Goal: Task Accomplishment & Management: Manage account settings

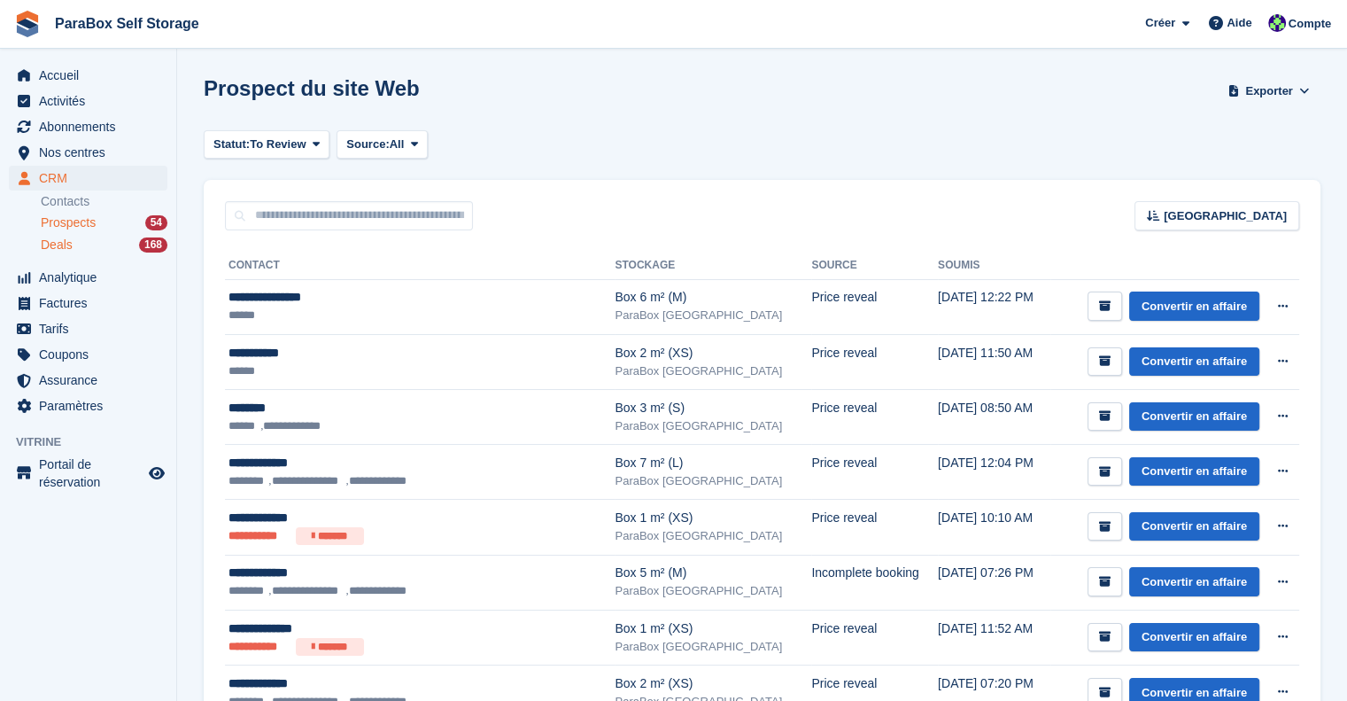
click at [70, 250] on span "Deals" at bounding box center [57, 244] width 32 height 17
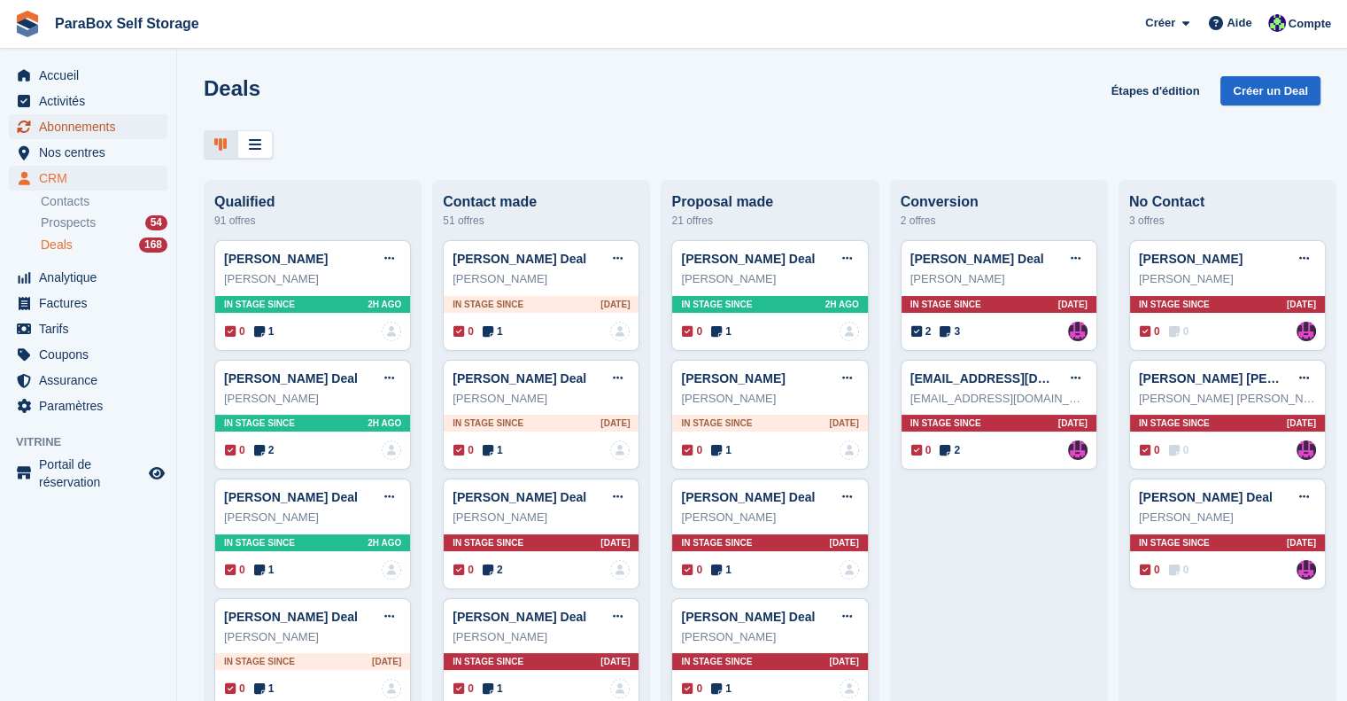
click at [79, 130] on span "Abonnements" at bounding box center [92, 126] width 106 height 25
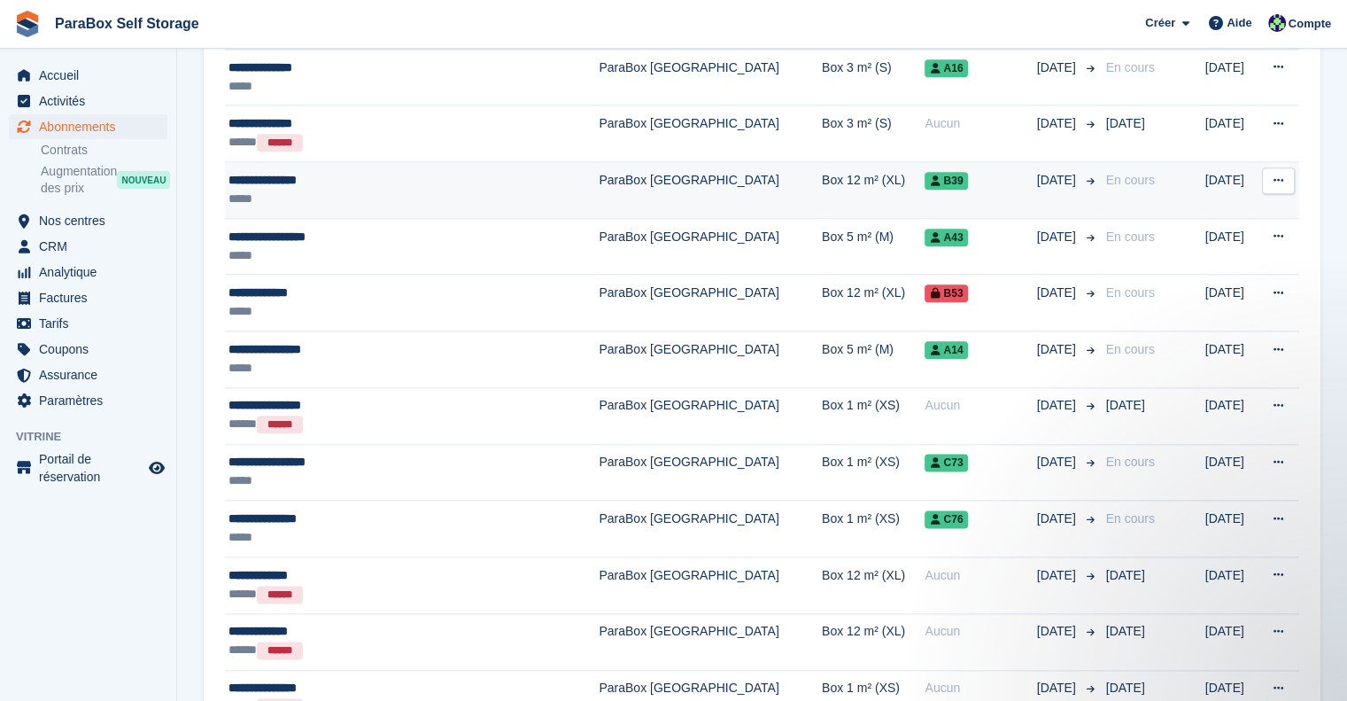
scroll to position [2056, 0]
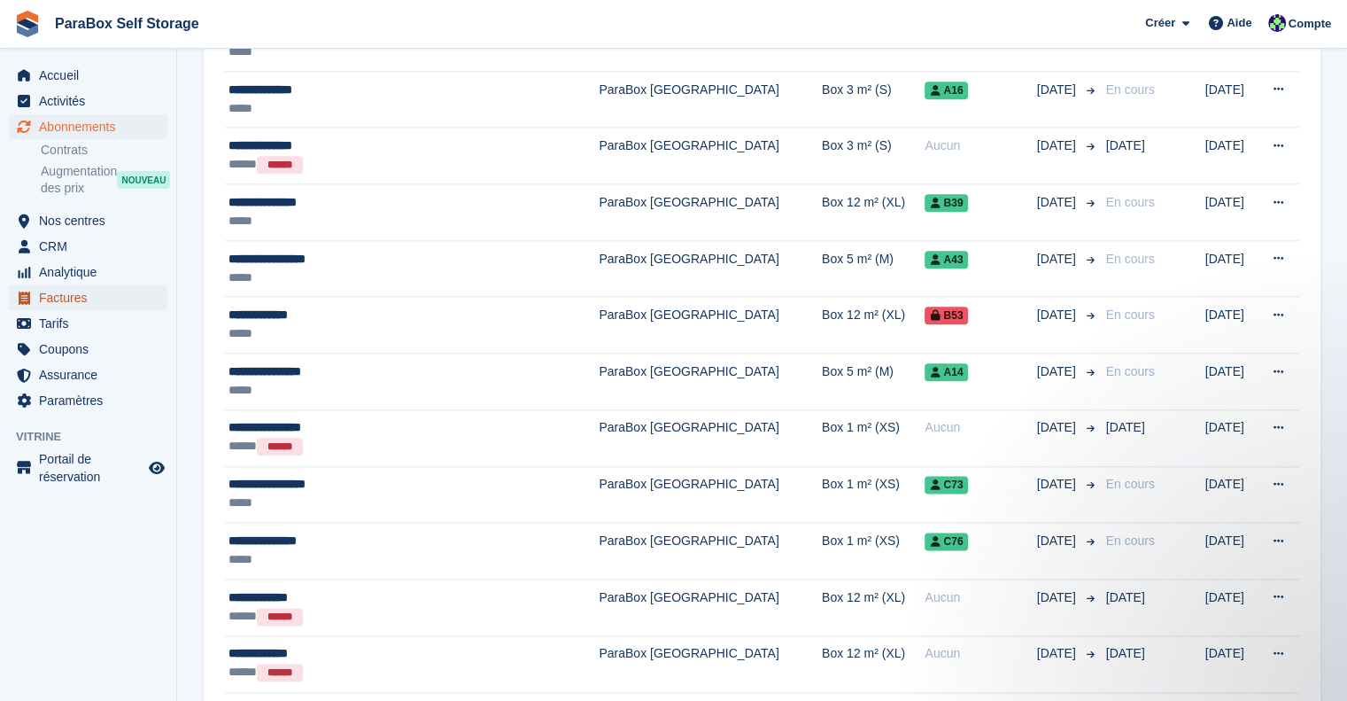
click at [96, 302] on span "Factures" at bounding box center [92, 297] width 106 height 25
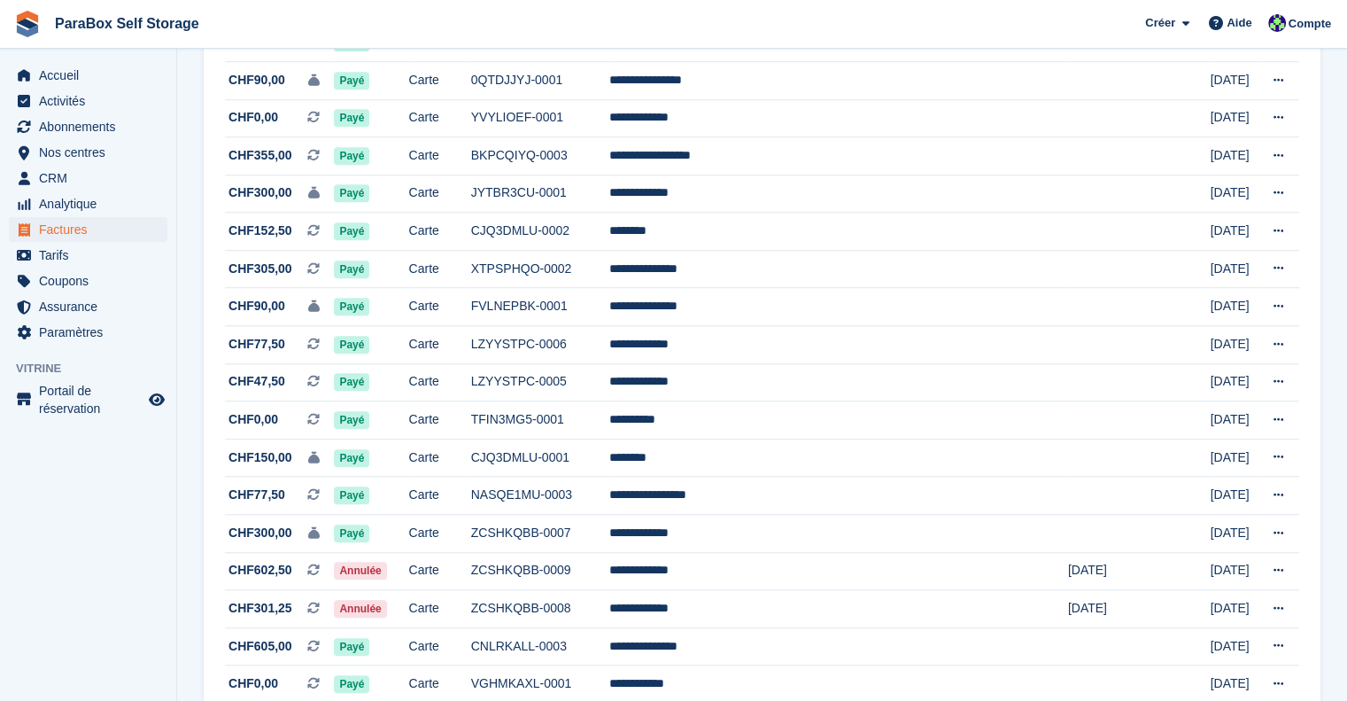
scroll to position [1579, 0]
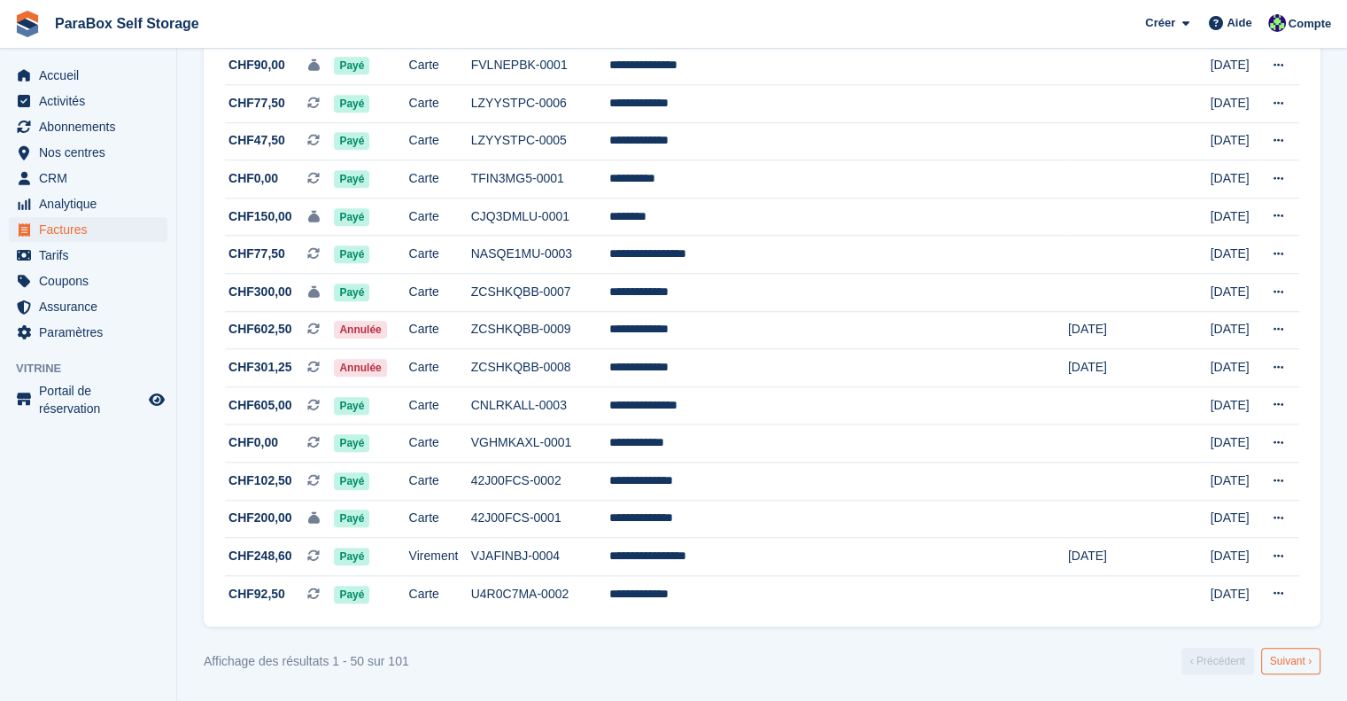
click at [1280, 658] on link "Suivant ›" at bounding box center [1290, 660] width 59 height 27
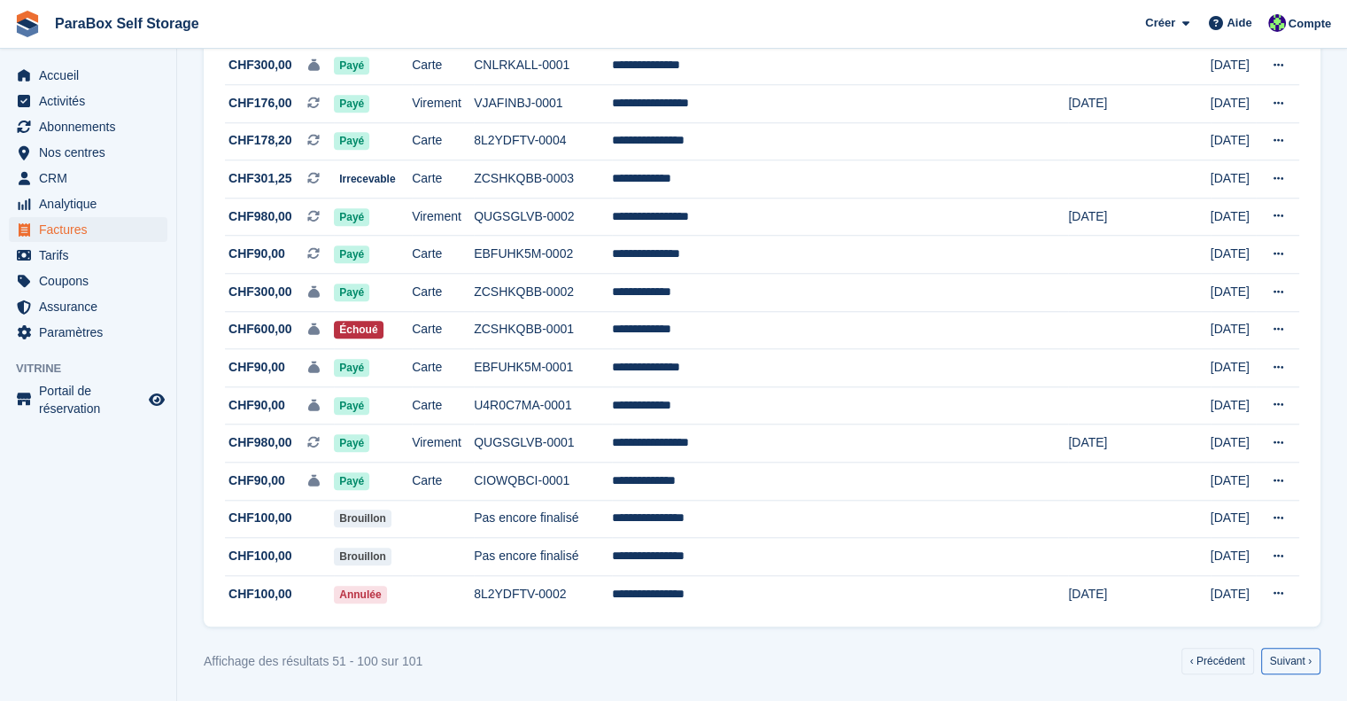
click at [1280, 658] on link "Suivant ›" at bounding box center [1290, 660] width 59 height 27
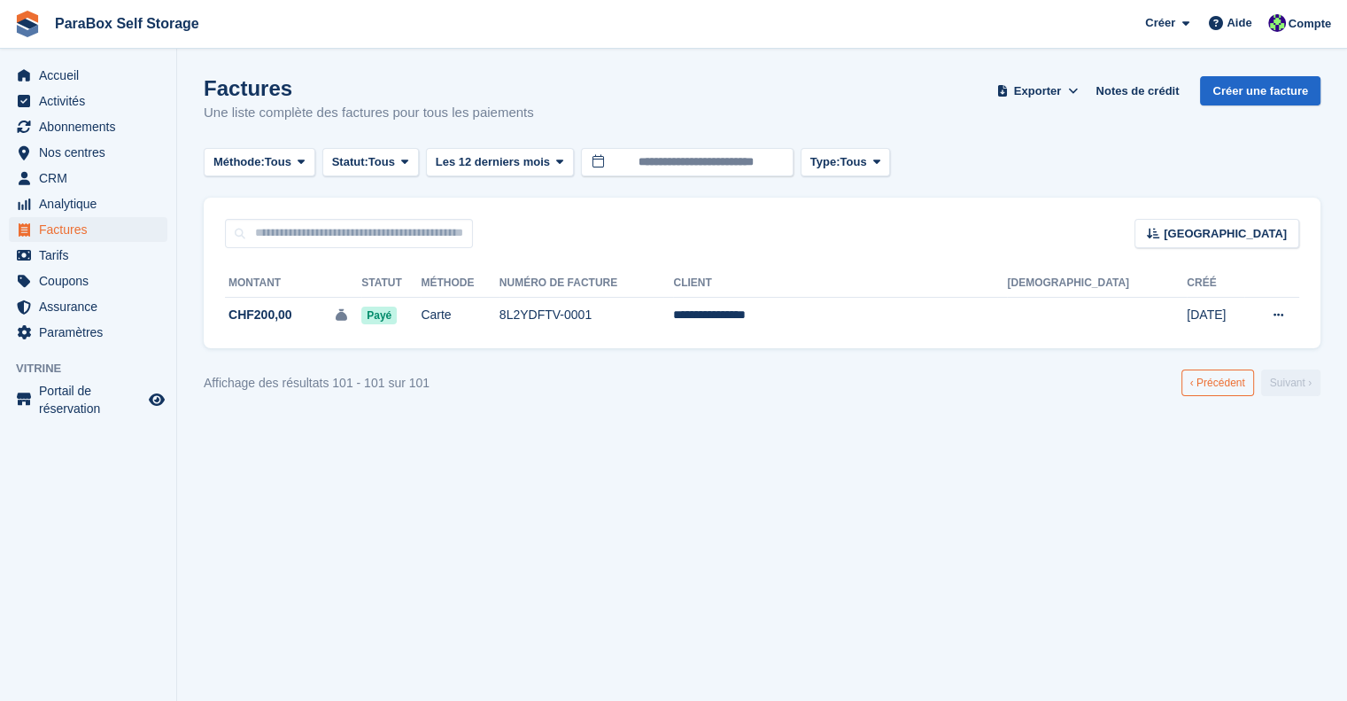
click at [1217, 391] on link "‹ Précédent" at bounding box center [1218, 382] width 73 height 27
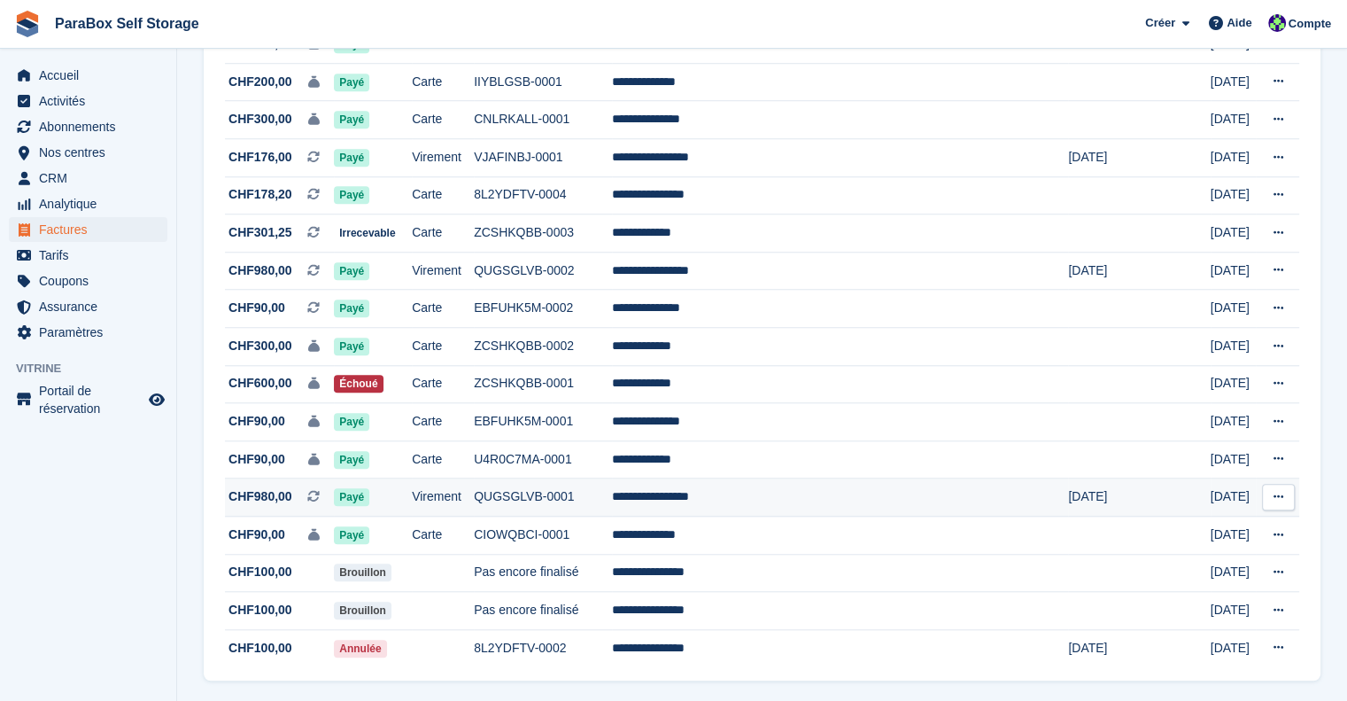
scroll to position [1579, 0]
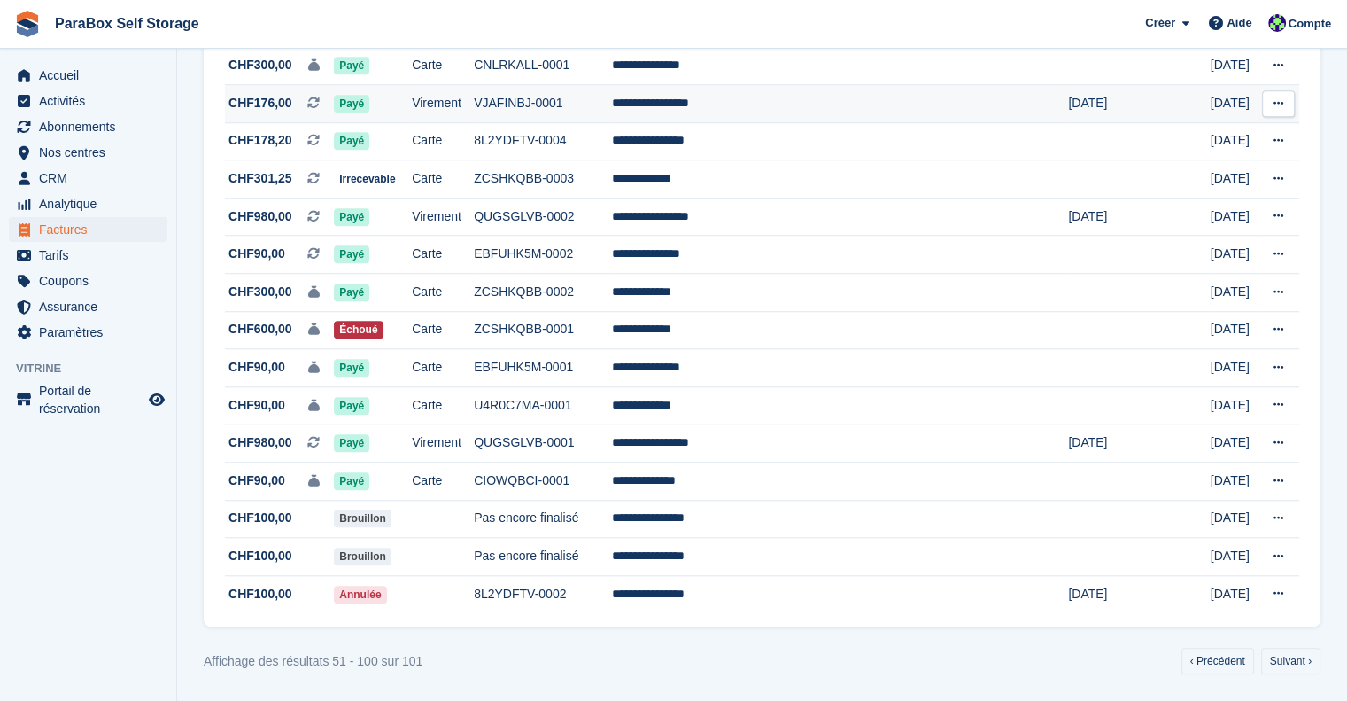
click at [864, 112] on td "**********" at bounding box center [840, 104] width 457 height 38
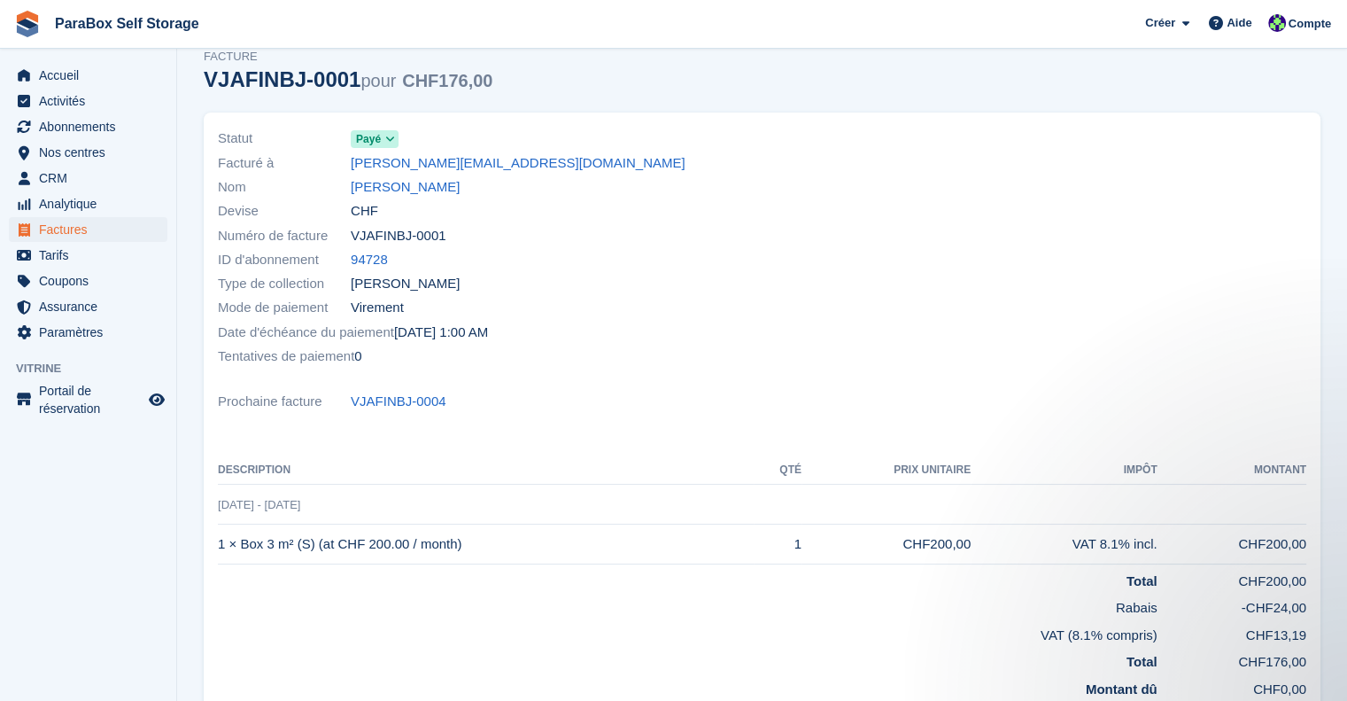
scroll to position [57, 0]
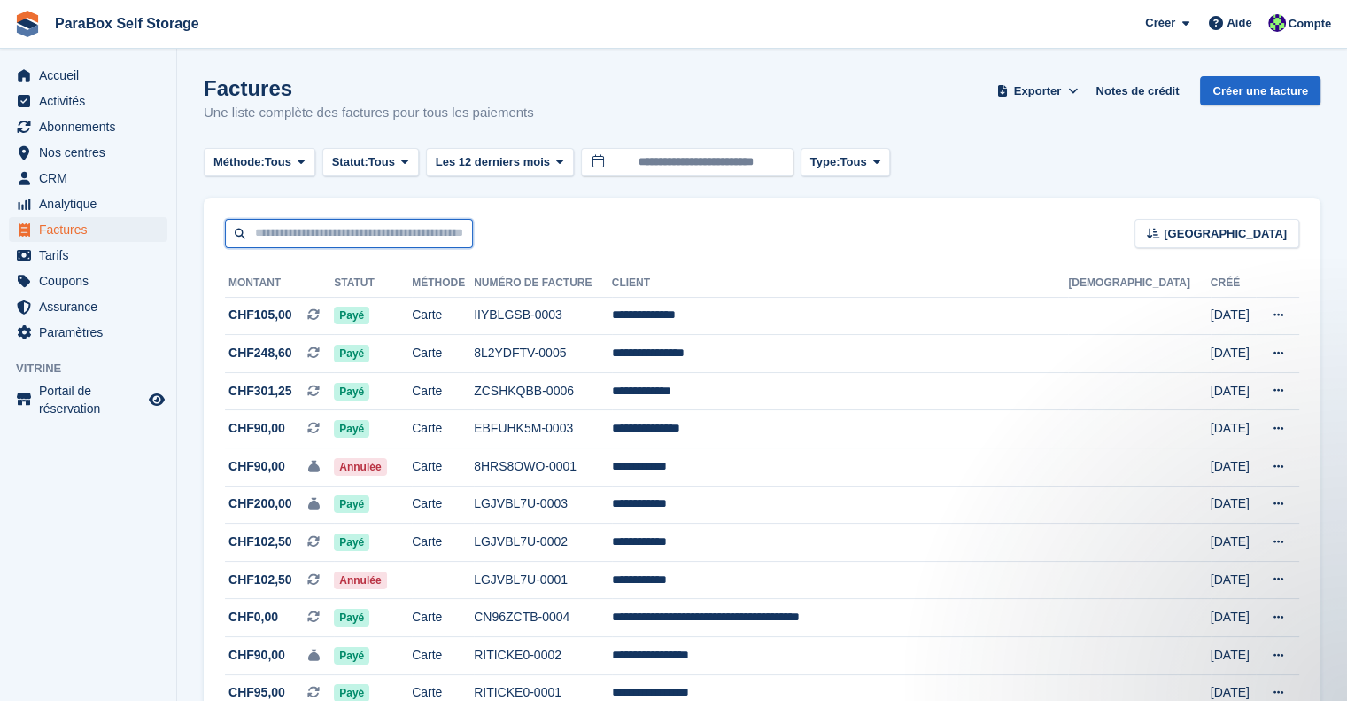
click at [350, 228] on input "text" at bounding box center [349, 233] width 248 height 29
type input "********"
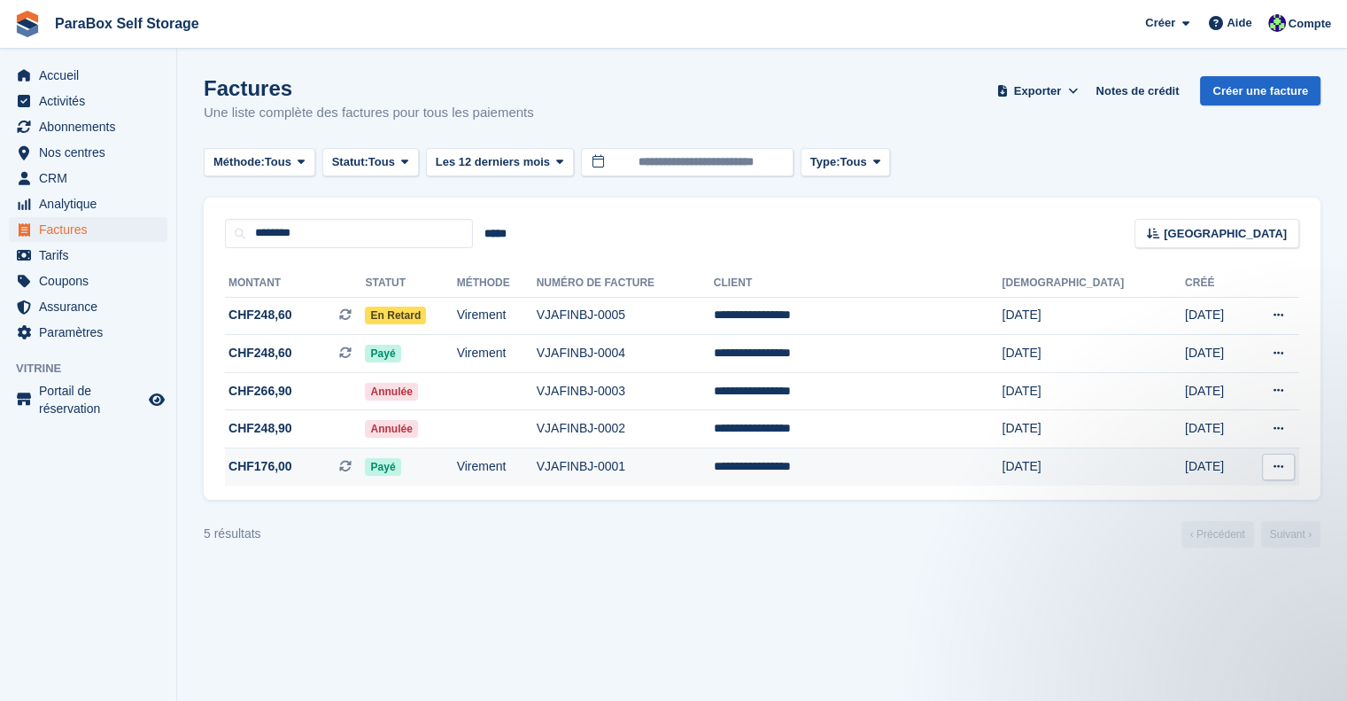
click at [714, 472] on td "VJAFINBJ-0001" at bounding box center [625, 466] width 177 height 37
